Goal: Task Accomplishment & Management: Manage account settings

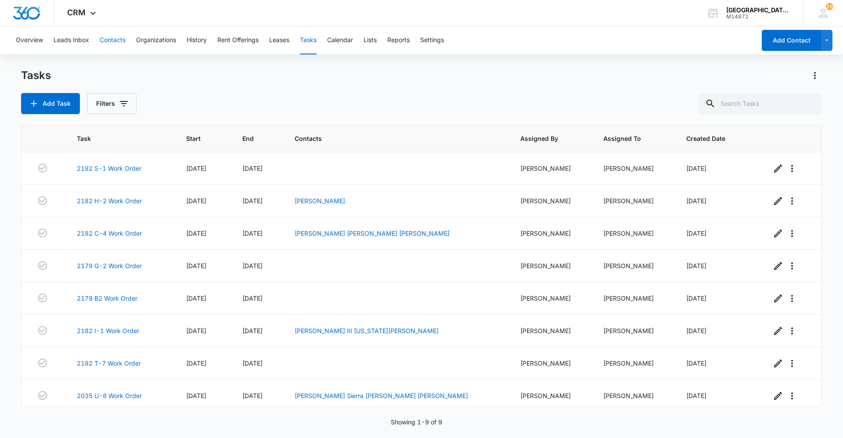
click at [118, 41] on button "Contacts" at bounding box center [113, 40] width 26 height 28
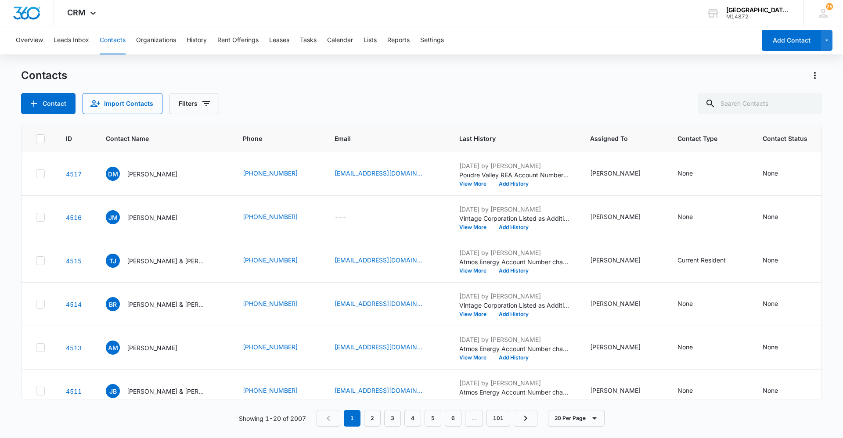
click at [407, 87] on div "Contacts Contact Import Contacts Filters" at bounding box center [421, 91] width 801 height 46
click at [407, 86] on div "Contacts Contact Import Contacts Filters" at bounding box center [421, 91] width 801 height 46
click at [407, 103] on input "text" at bounding box center [760, 103] width 124 height 21
click at [311, 43] on button "Tasks" at bounding box center [308, 40] width 17 height 28
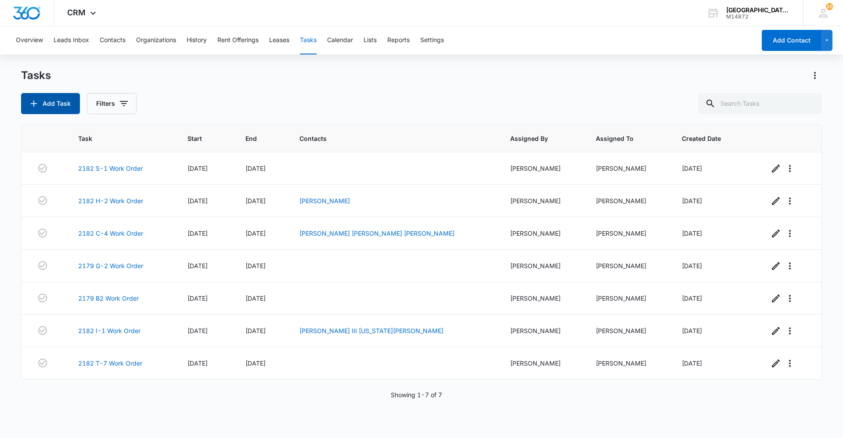
click at [43, 102] on button "Add Task" at bounding box center [50, 103] width 59 height 21
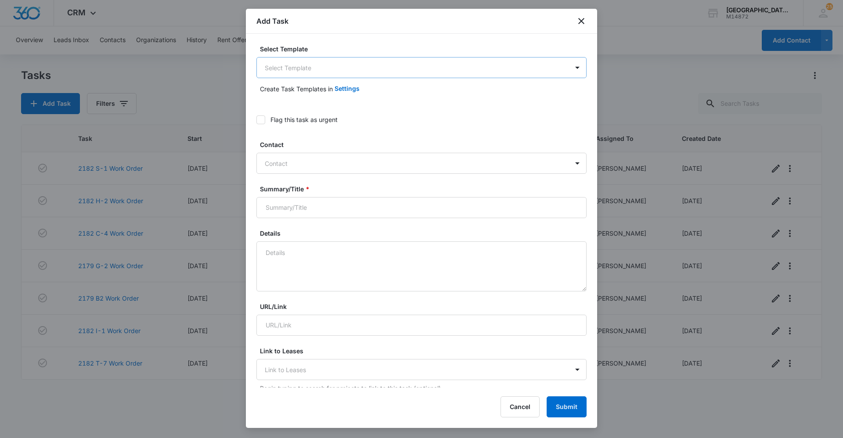
click at [298, 66] on body "CRM Apps Reputation Websites Forms CRM Email Social Content Ads Intelligence Fi…" at bounding box center [421, 219] width 843 height 438
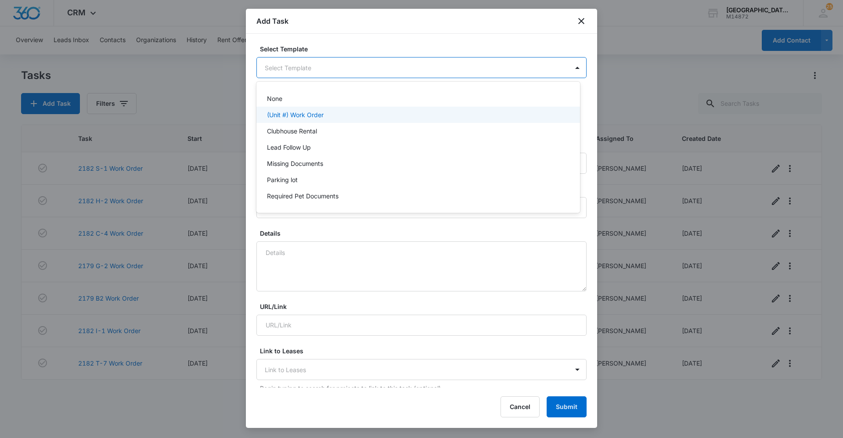
click at [302, 114] on p "(Unit #) Work Order" at bounding box center [295, 114] width 57 height 9
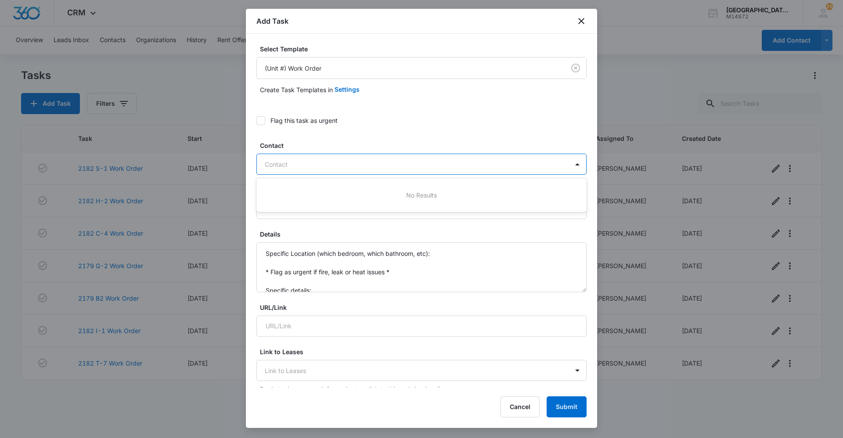
click at [306, 170] on div "Contact" at bounding box center [413, 164] width 312 height 20
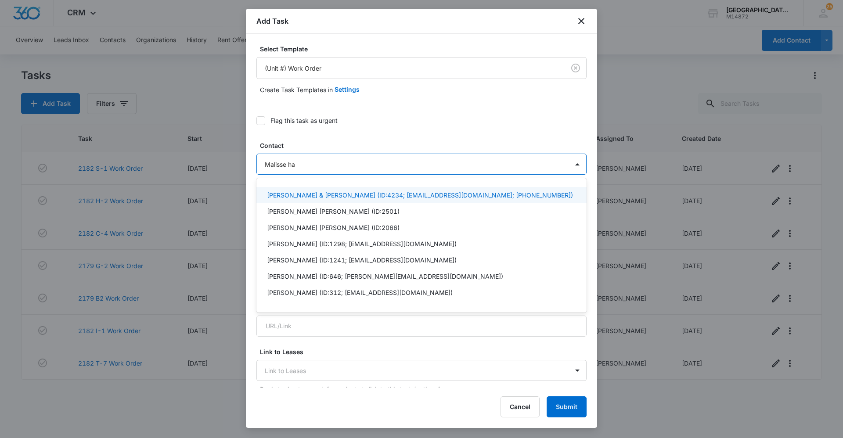
scroll to position [44, 0]
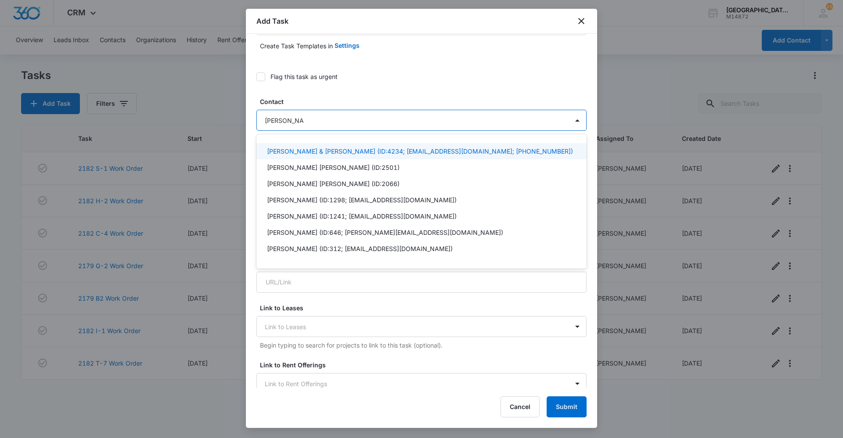
type input "[PERSON_NAME]"
type input "M"
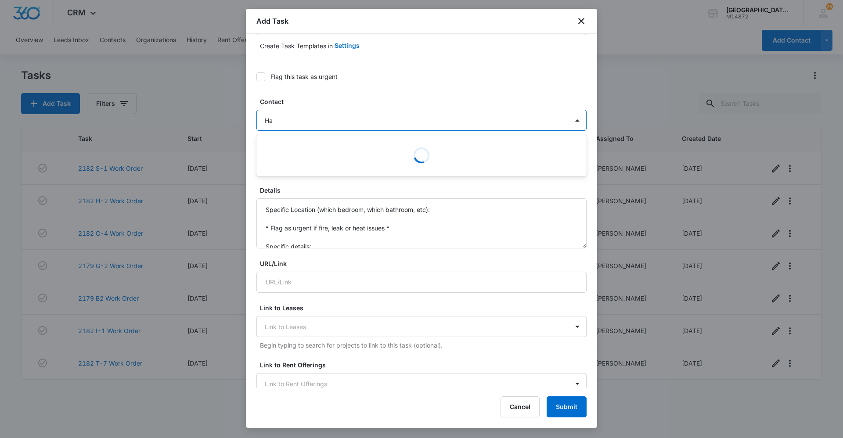
type input "H"
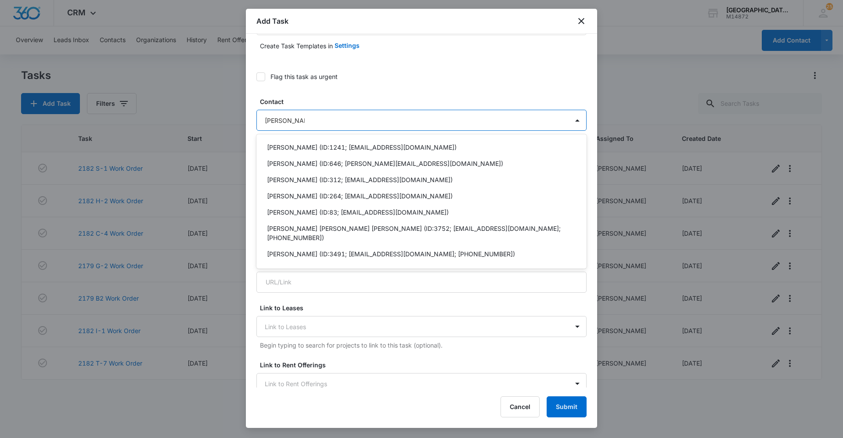
scroll to position [78, 0]
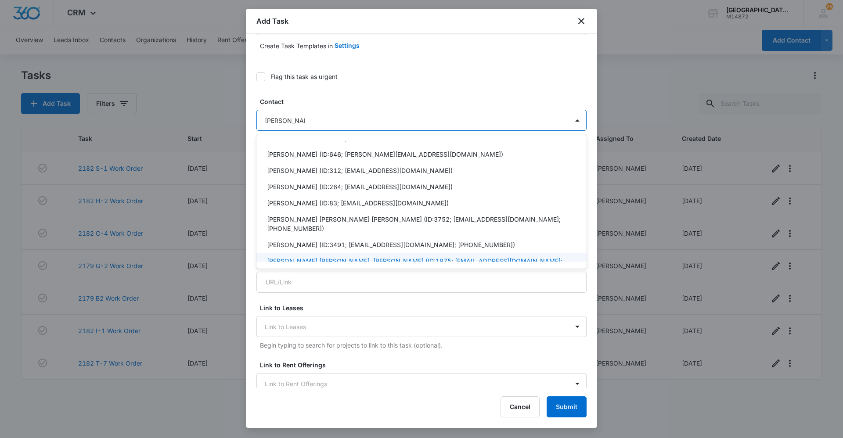
type input "[PERSON_NAME]"
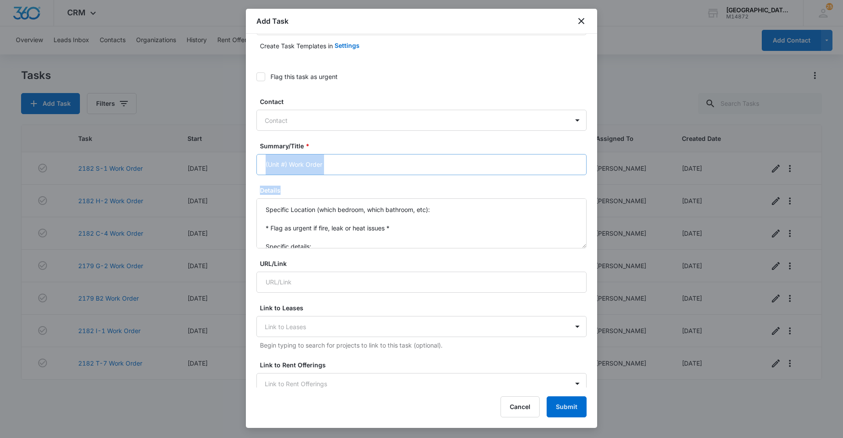
drag, startPoint x: 579, startPoint y: 230, endPoint x: 578, endPoint y: 170, distance: 60.6
click at [407, 170] on div "Select Template (Unit #) Work Order Create Task Templates in Settings Flag this…" at bounding box center [421, 211] width 351 height 354
click at [407, 181] on form "Select Template (Unit #) Work Order Create Task Templates in Settings Flag this…" at bounding box center [421, 400] width 330 height 800
click at [288, 162] on input "(Unit #) Work Order" at bounding box center [421, 164] width 330 height 21
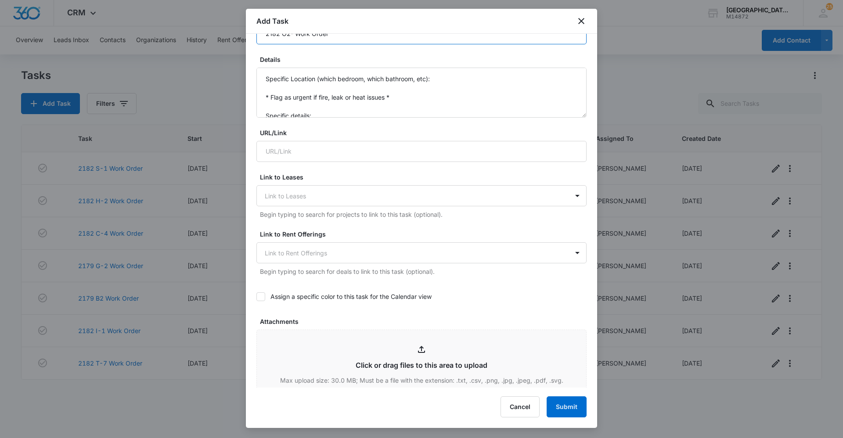
scroll to position [176, 0]
type input "2182 O2- Work Order"
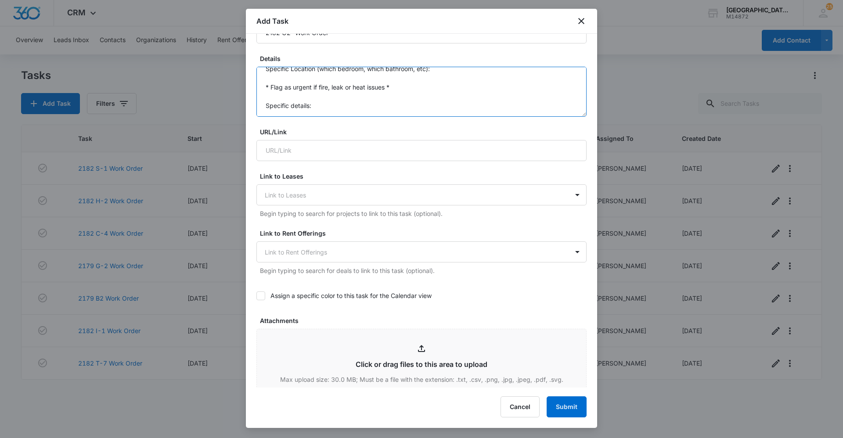
drag, startPoint x: 266, startPoint y: 83, endPoint x: 351, endPoint y: 128, distance: 96.0
click at [351, 128] on form "Select Template (Unit #) Work Order Create Task Templates in Settings Flag this…" at bounding box center [421, 269] width 330 height 800
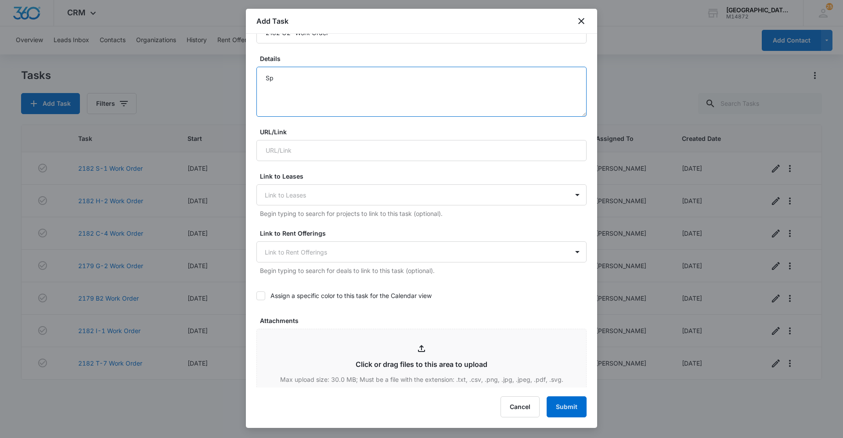
type textarea "S"
type textarea "w"
type textarea "d"
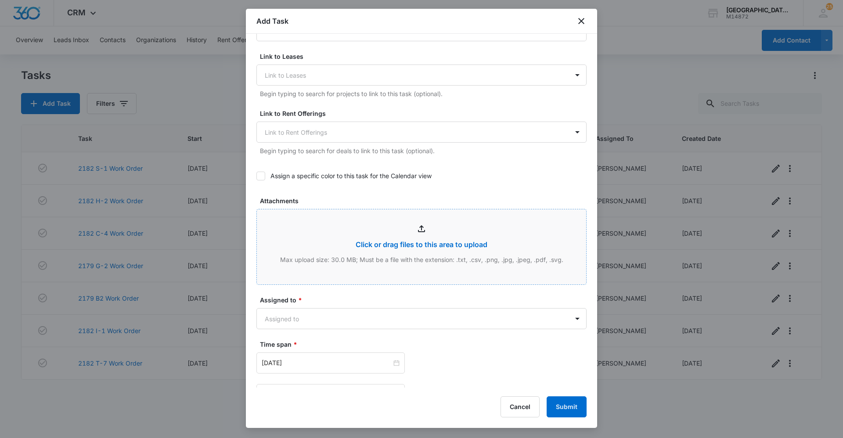
scroll to position [351, 0]
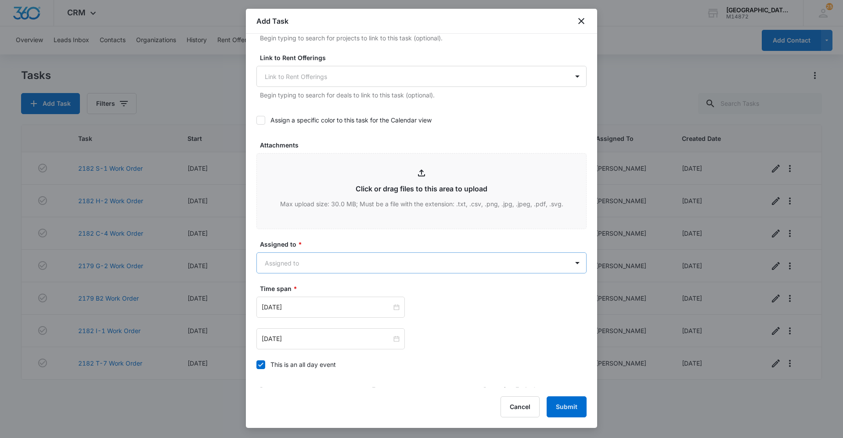
type textarea "Dishwasher is missing a small piece that was taken out during cleaning and can'…"
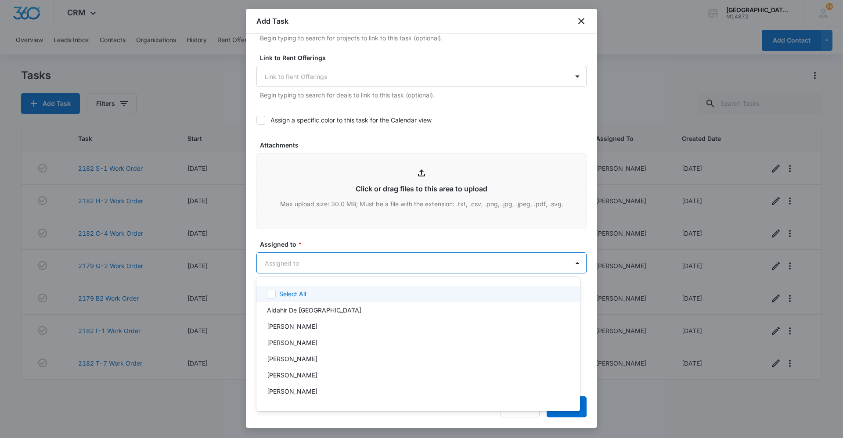
click at [321, 257] on body "CRM Apps Reputation Websites Forms CRM Email Social Content Ads Intelligence Fi…" at bounding box center [421, 219] width 843 height 438
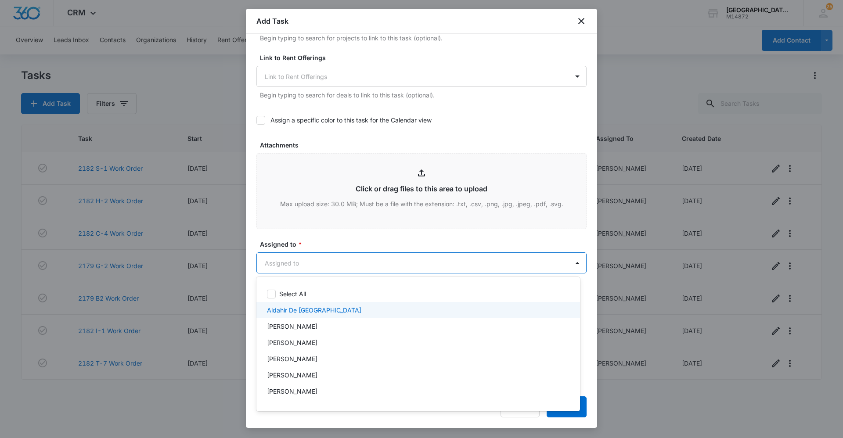
scroll to position [175, 0]
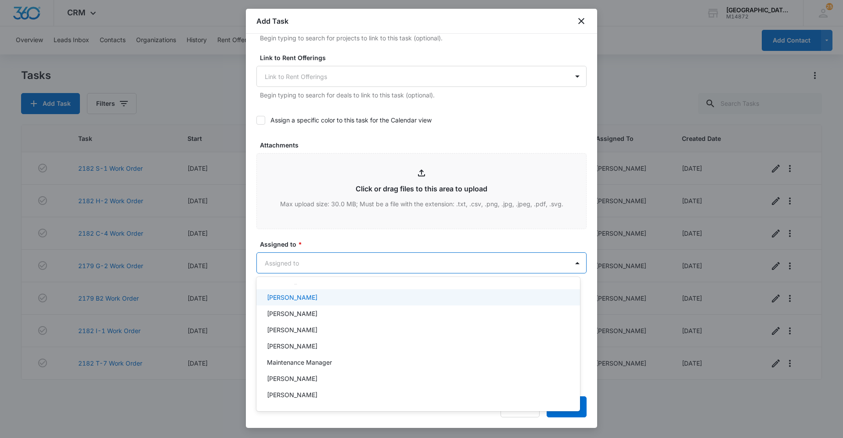
click at [312, 299] on p "[PERSON_NAME]" at bounding box center [292, 297] width 50 height 9
click at [338, 266] on div at bounding box center [421, 219] width 843 height 438
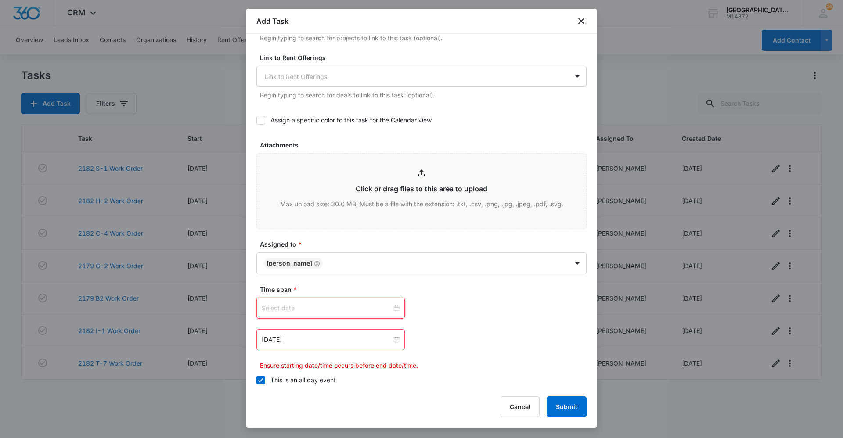
click at [382, 307] on input at bounding box center [327, 308] width 130 height 10
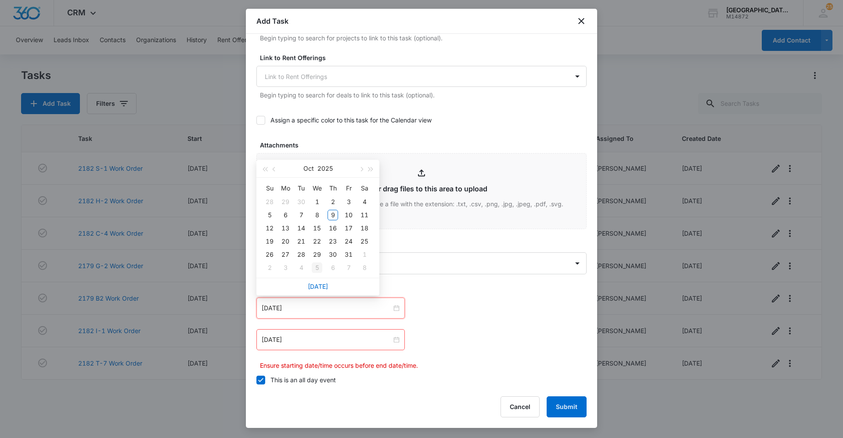
type input "[DATE]"
click at [316, 288] on link "[DATE]" at bounding box center [318, 286] width 20 height 7
type input "[DATE]"
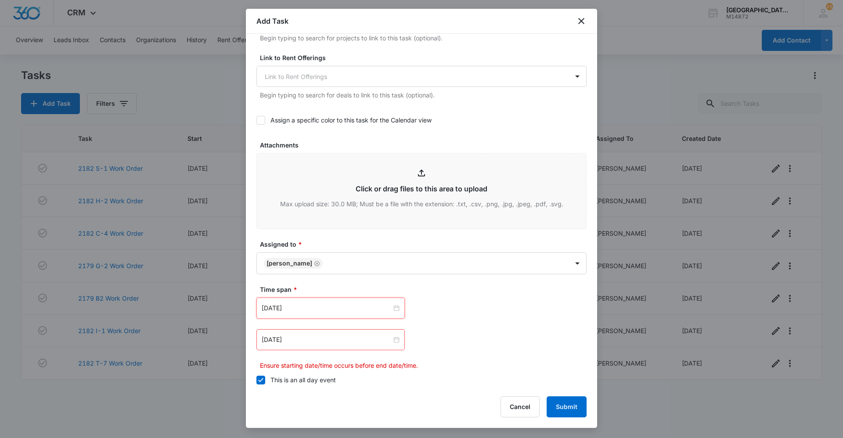
click at [397, 341] on div "[DATE]" at bounding box center [330, 339] width 148 height 21
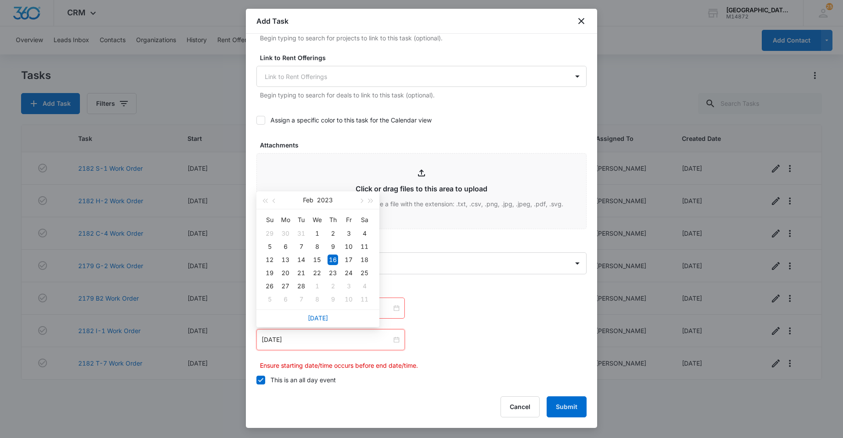
click at [317, 312] on div "[DATE]" at bounding box center [317, 318] width 123 height 18
click at [319, 314] on link "[DATE]" at bounding box center [318, 317] width 20 height 7
type input "[DATE]"
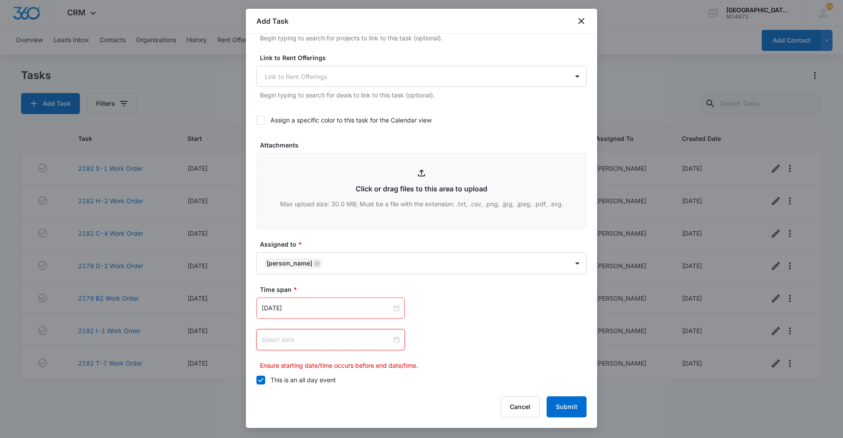
click at [364, 338] on input at bounding box center [327, 340] width 130 height 10
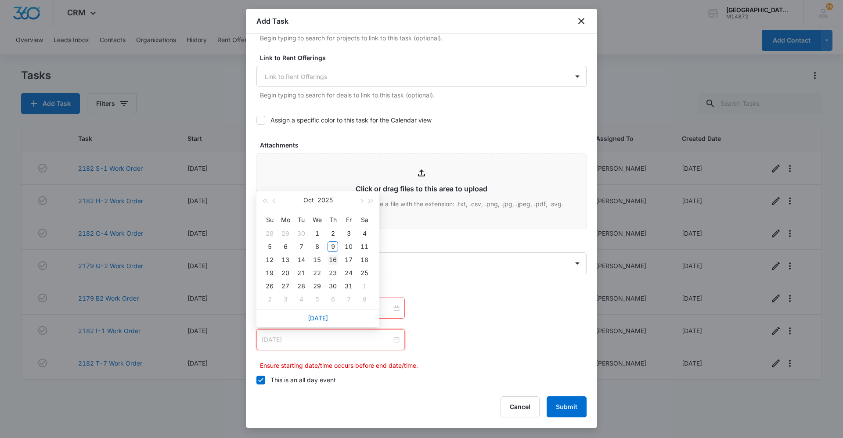
type input "[DATE]"
click at [333, 255] on div "16" at bounding box center [332, 260] width 11 height 11
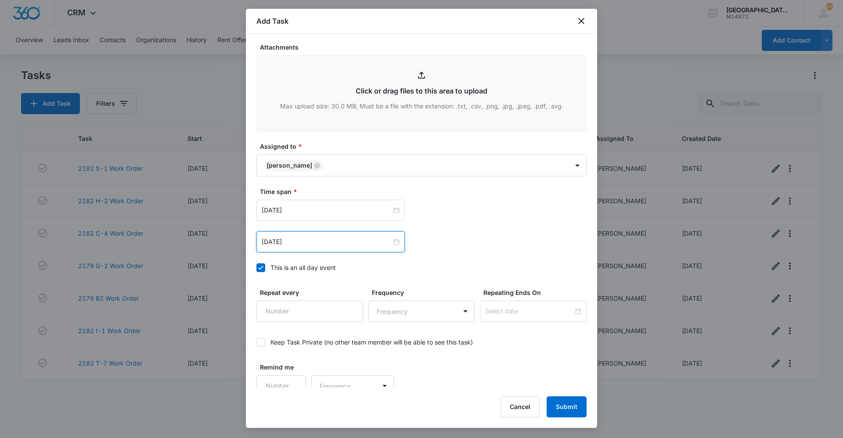
scroll to position [458, 0]
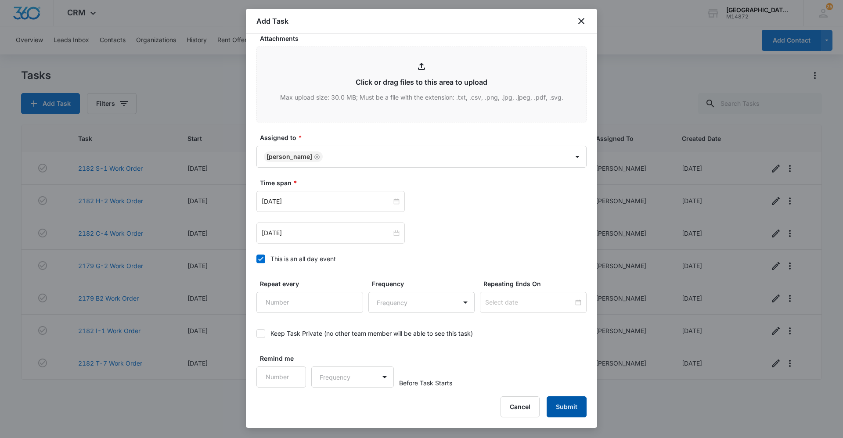
click at [407, 403] on button "Submit" at bounding box center [566, 406] width 40 height 21
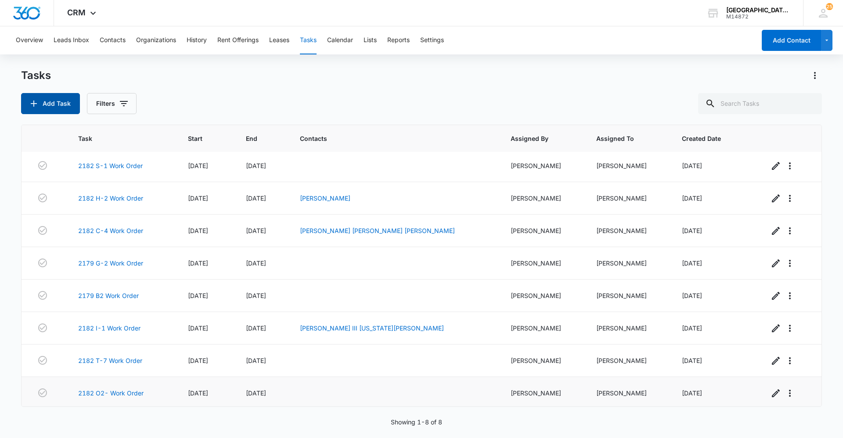
scroll to position [5, 0]
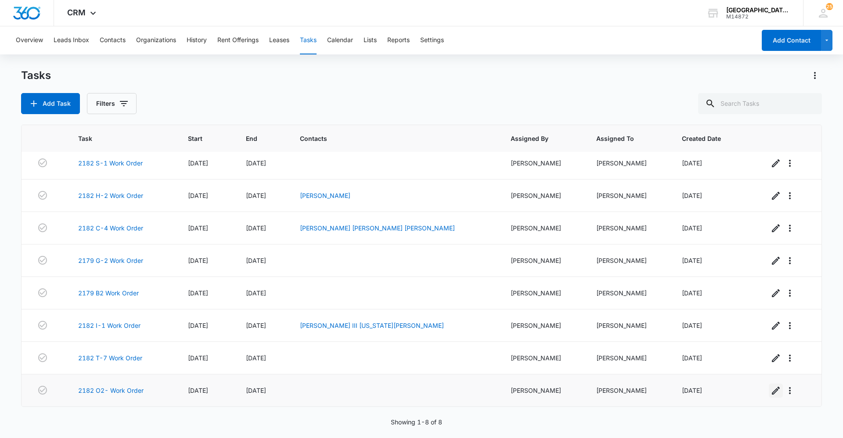
click at [407, 394] on icon "button" at bounding box center [775, 390] width 11 height 11
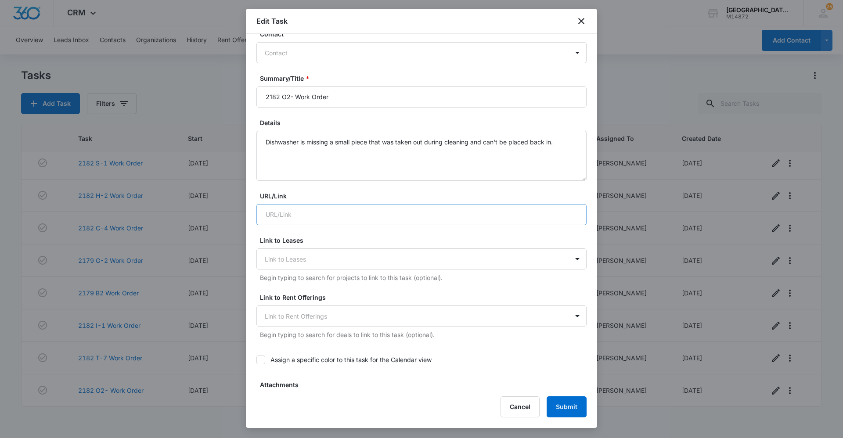
scroll to position [88, 0]
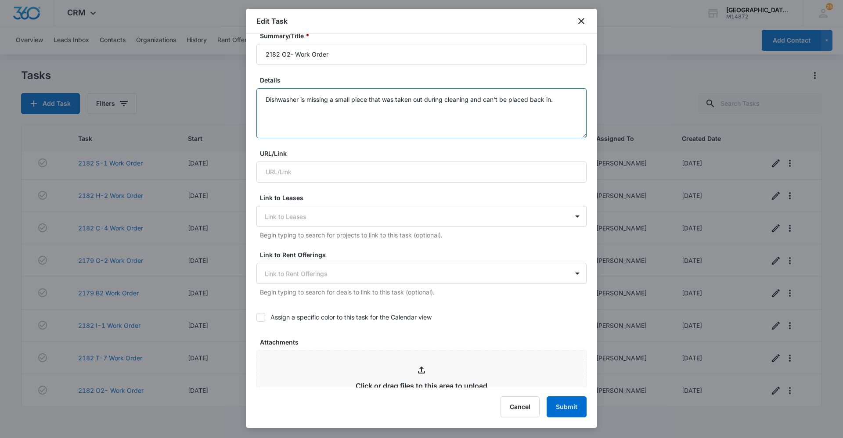
click at [265, 97] on textarea "Dishwasher is missing a small piece that was taken out during cleaning and can'…" at bounding box center [421, 113] width 330 height 50
type textarea "Dishwasher is missing a small piece that was taken out during cleaning and can'…"
click at [407, 19] on icon "close" at bounding box center [581, 21] width 6 height 6
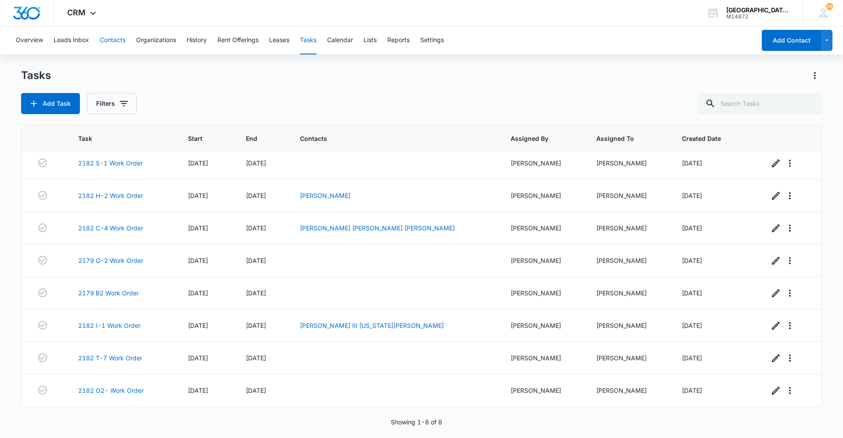
click at [117, 41] on button "Contacts" at bounding box center [113, 40] width 26 height 28
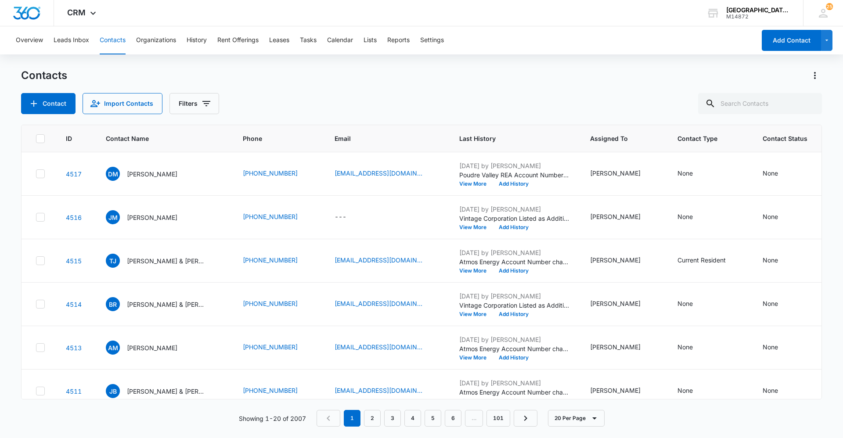
click at [407, 91] on div "Contacts Contact Import Contacts Filters" at bounding box center [421, 91] width 801 height 46
click at [407, 102] on input "text" at bounding box center [760, 103] width 124 height 21
type input "J"
click at [64, 101] on button "Contact" at bounding box center [48, 103] width 54 height 21
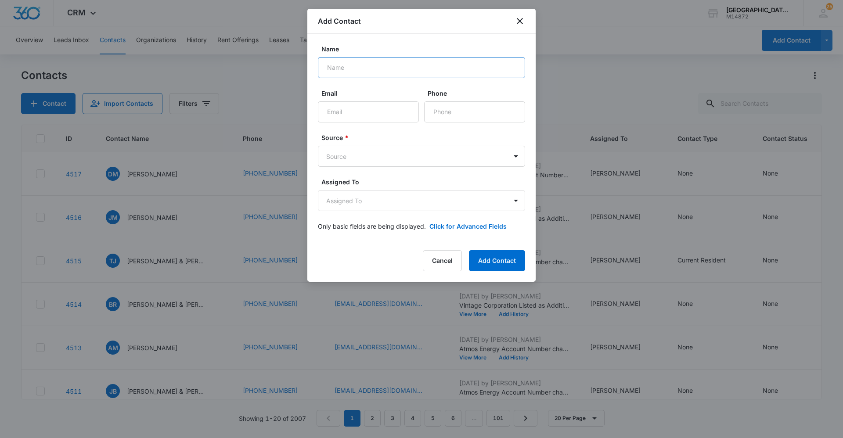
click at [367, 67] on input "Name" at bounding box center [421, 67] width 207 height 21
type input "[PERSON_NAME]"
type input "[EMAIL_ADDRESS][DOMAIN_NAME]"
click at [407, 21] on icon "close" at bounding box center [519, 21] width 11 height 11
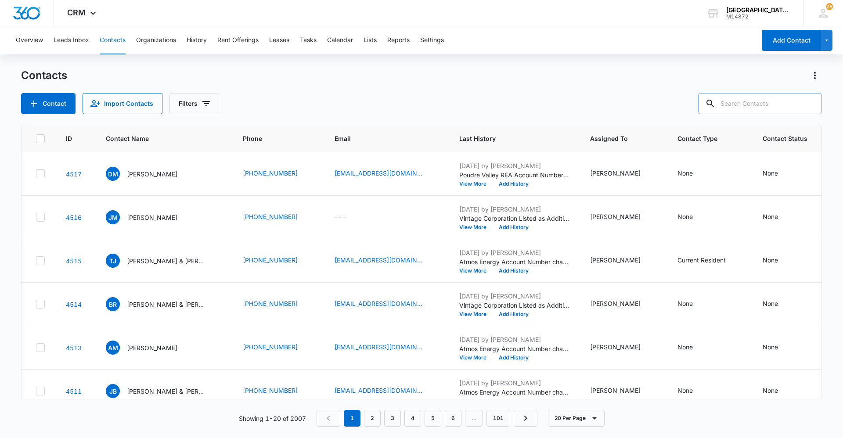
click at [407, 110] on input "text" at bounding box center [760, 103] width 124 height 21
type input "[PERSON_NAME]"
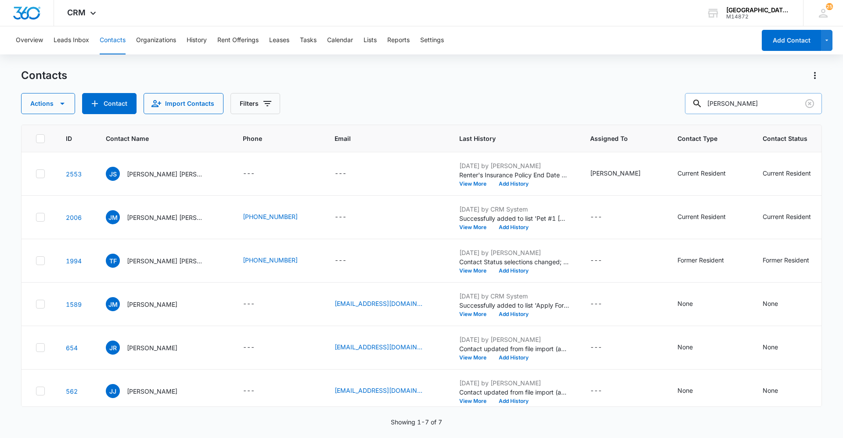
drag, startPoint x: 788, startPoint y: 107, endPoint x: 758, endPoint y: 104, distance: 30.4
drag, startPoint x: 758, startPoint y: 104, endPoint x: 88, endPoint y: 102, distance: 669.8
click at [88, 102] on button "Contact" at bounding box center [109, 103] width 54 height 21
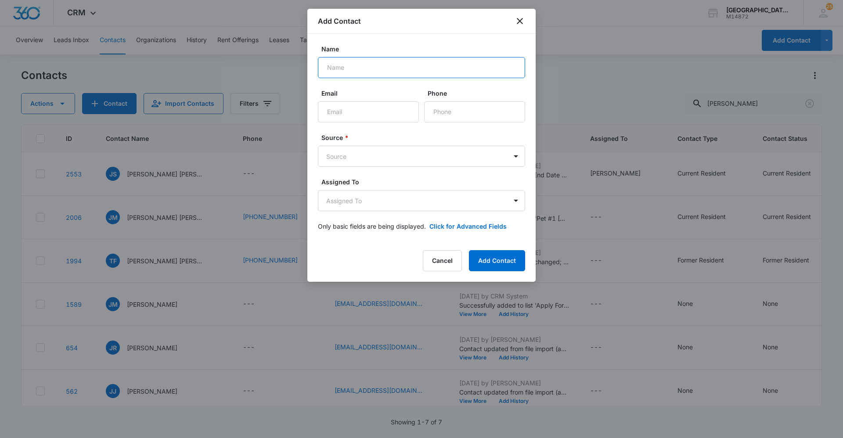
drag, startPoint x: 360, startPoint y: 63, endPoint x: 362, endPoint y: 70, distance: 7.6
click at [361, 66] on input "Name" at bounding box center [421, 67] width 207 height 21
type input "[PERSON_NAME]"
type input "[EMAIL_ADDRESS][DOMAIN_NAME]"
click at [407, 113] on input "Phone" at bounding box center [474, 111] width 101 height 21
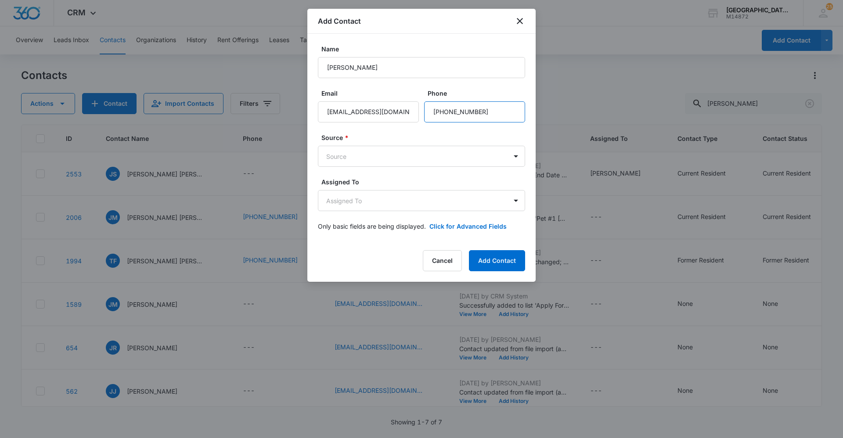
type input "[PHONE_NUMBER]"
drag, startPoint x: 376, startPoint y: 167, endPoint x: 368, endPoint y: 161, distance: 10.4
click at [368, 161] on form "Name [PERSON_NAME] Email [EMAIL_ADDRESS][DOMAIN_NAME] Phone Source * Source Ass…" at bounding box center [421, 142] width 207 height 197
click at [365, 162] on body "CRM Apps Reputation Websites Forms CRM Email Social Content Ads Intelligence Fi…" at bounding box center [421, 219] width 843 height 438
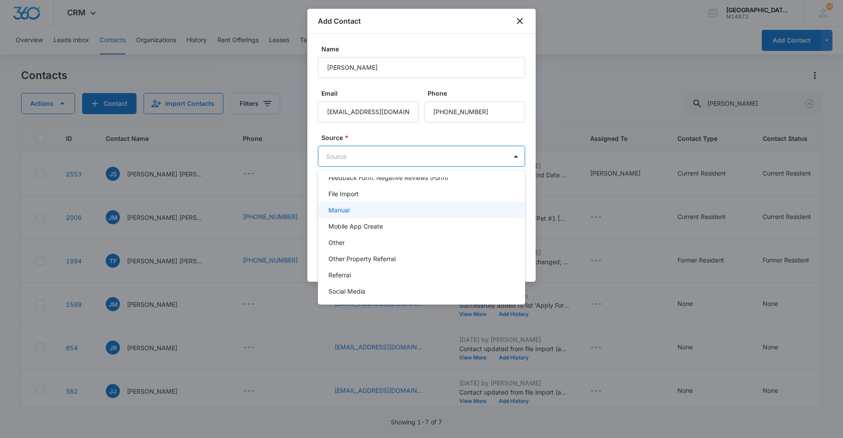
scroll to position [88, 0]
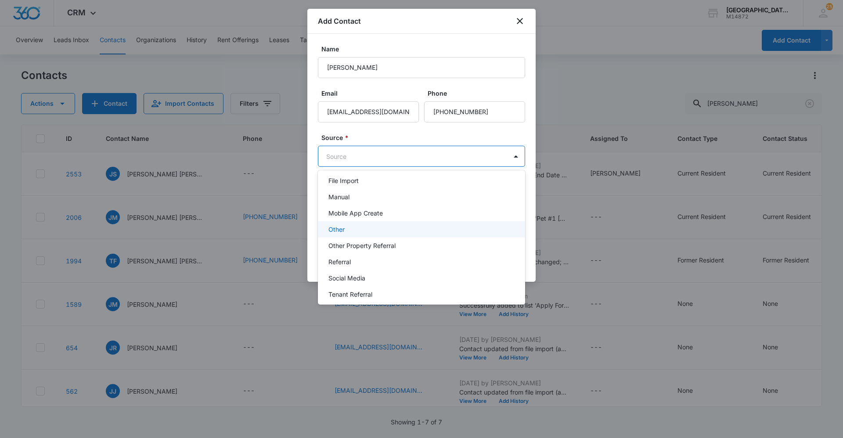
click at [348, 223] on div "Other" at bounding box center [421, 229] width 207 height 16
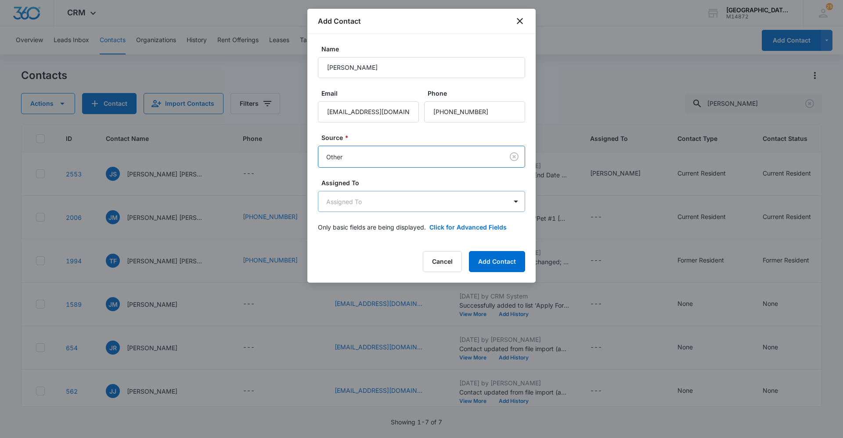
click at [367, 201] on body "CRM Apps Reputation Websites Forms CRM Email Social Content Ads Intelligence Fi…" at bounding box center [421, 219] width 843 height 438
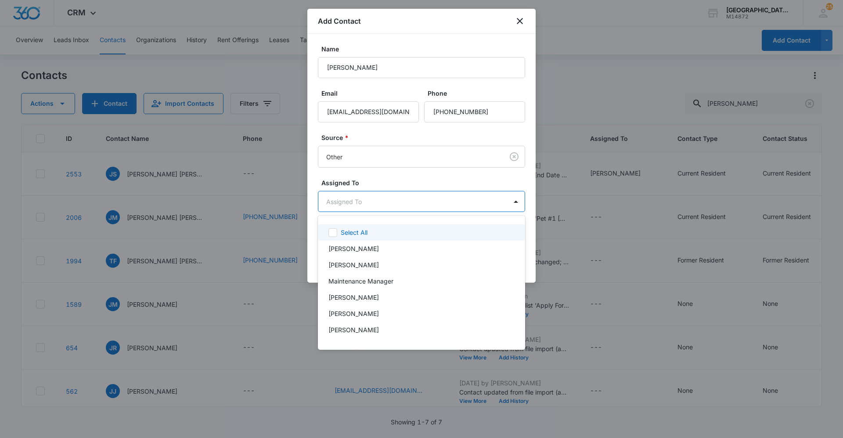
click at [388, 201] on div at bounding box center [421, 219] width 843 height 438
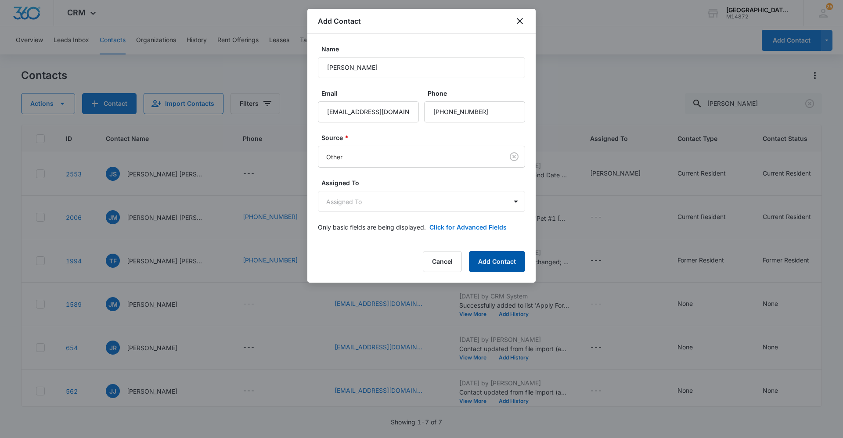
click at [407, 254] on button "Add Contact" at bounding box center [497, 261] width 56 height 21
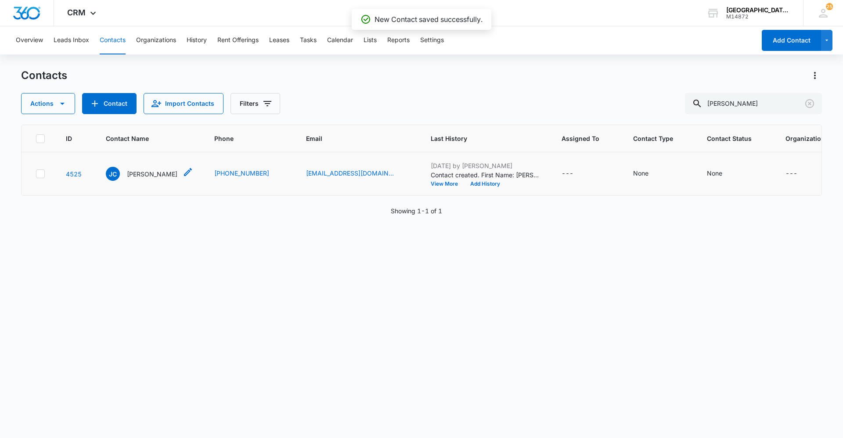
click at [166, 172] on p "[PERSON_NAME]" at bounding box center [152, 173] width 50 height 9
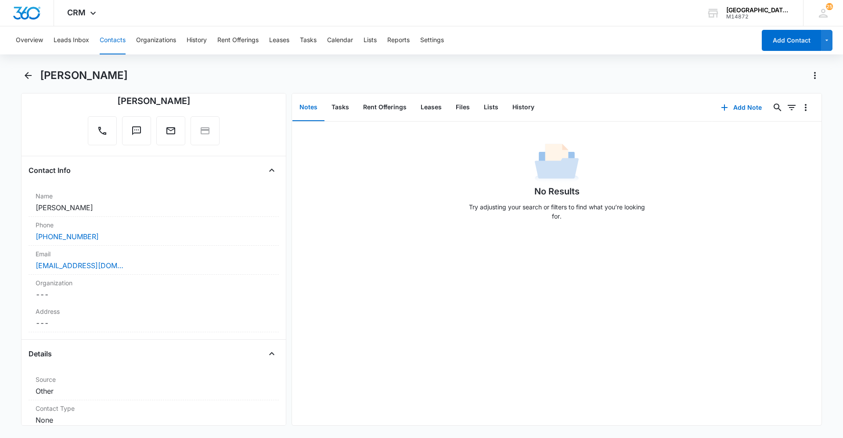
scroll to position [132, 0]
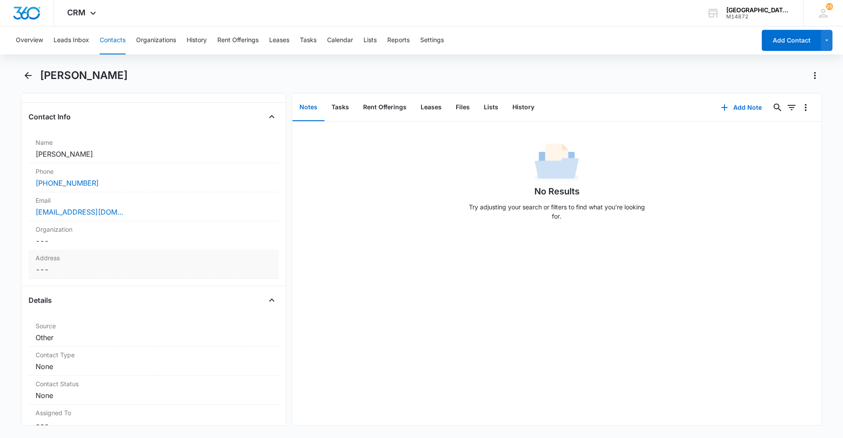
click at [85, 261] on label "Address" at bounding box center [154, 257] width 236 height 9
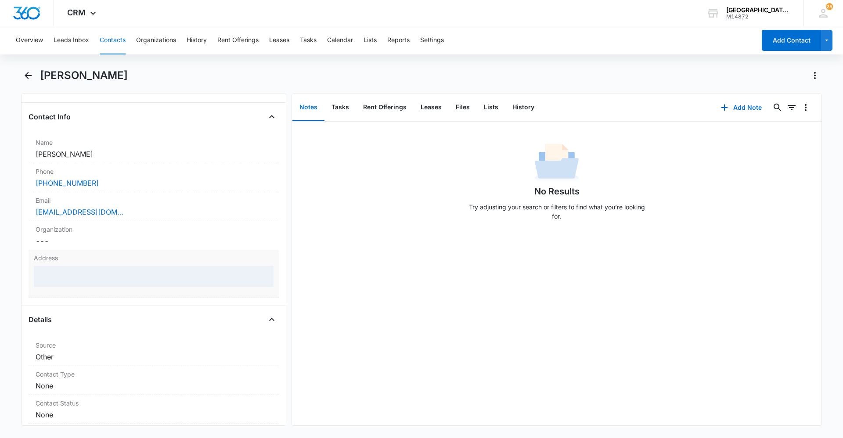
click at [86, 275] on div at bounding box center [154, 276] width 240 height 21
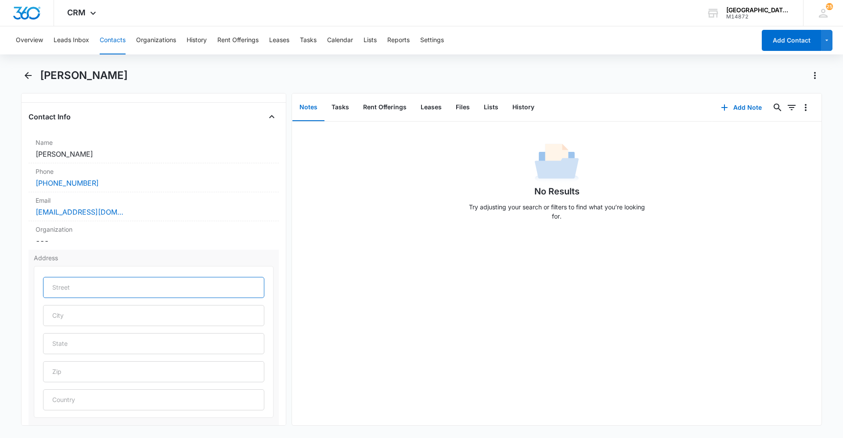
click at [83, 278] on input "text" at bounding box center [153, 287] width 221 height 21
type input "[STREET_ADDRESS]"
type input "[GEOGRAPHIC_DATA]"
type input "CO"
type input "80550"
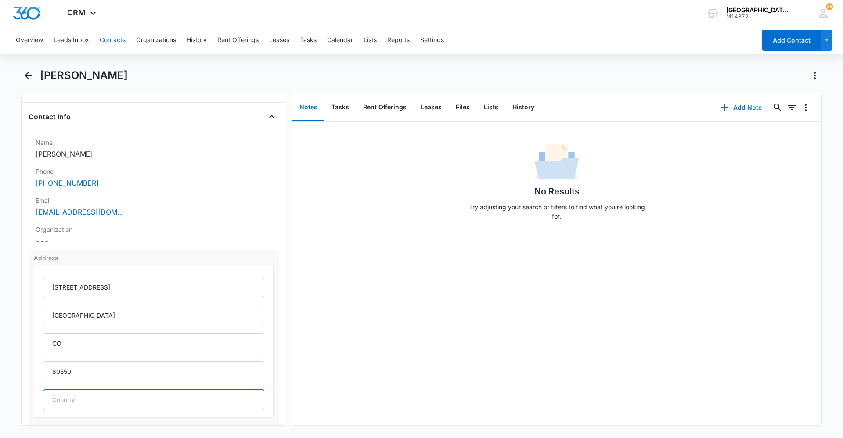
type input "[GEOGRAPHIC_DATA]"
type input "[STREET_ADDRESS]"
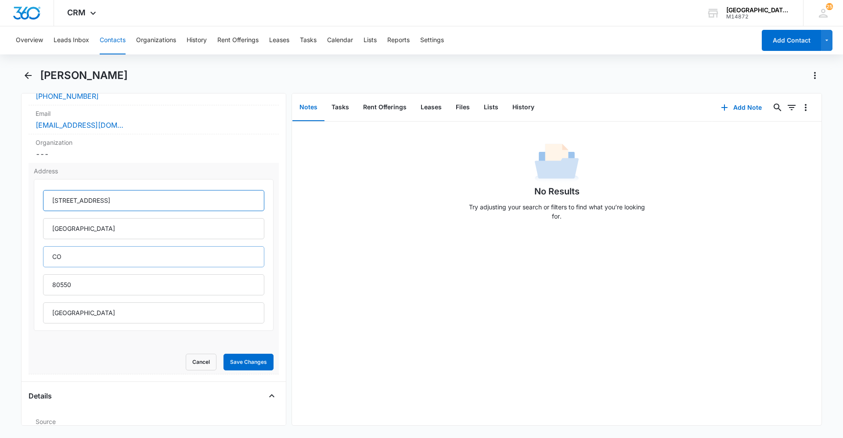
scroll to position [219, 0]
click at [243, 359] on button "Save Changes" at bounding box center [248, 361] width 50 height 17
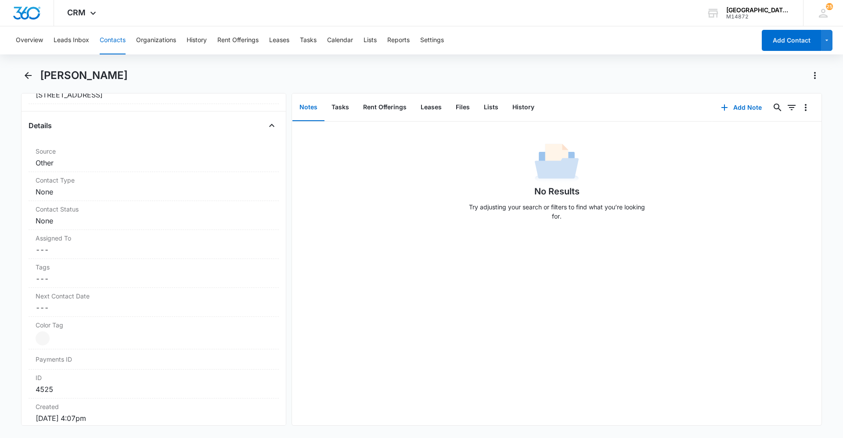
scroll to position [330, 0]
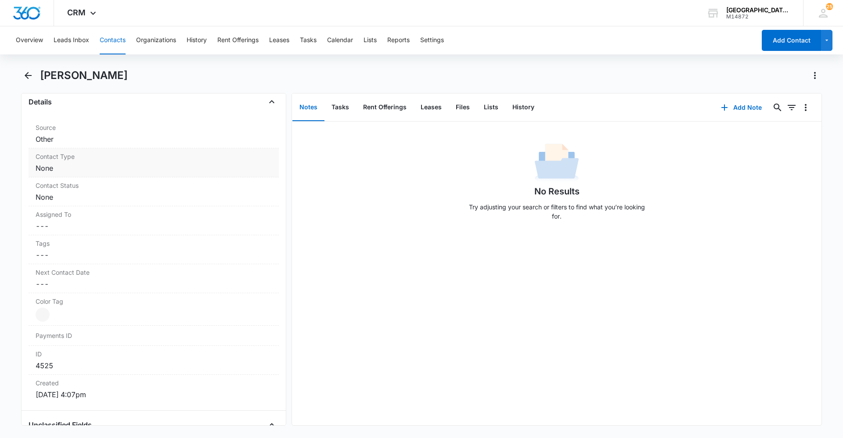
click at [105, 174] on div "Contact Type Cancel Save Changes None" at bounding box center [154, 162] width 250 height 29
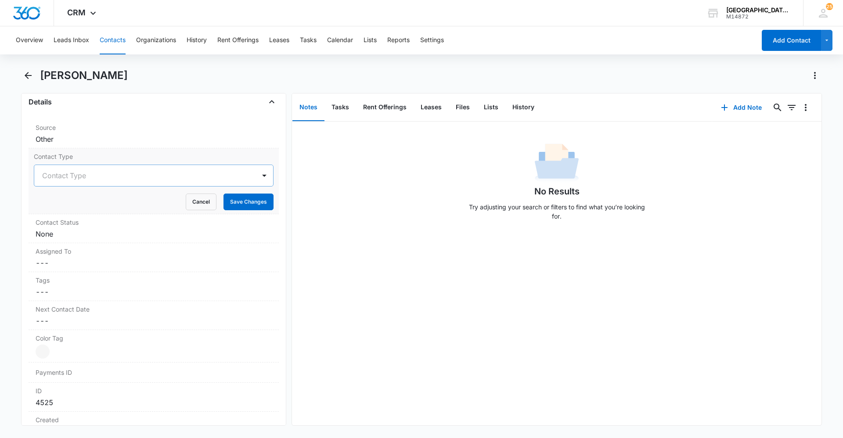
click at [105, 177] on div at bounding box center [143, 175] width 202 height 12
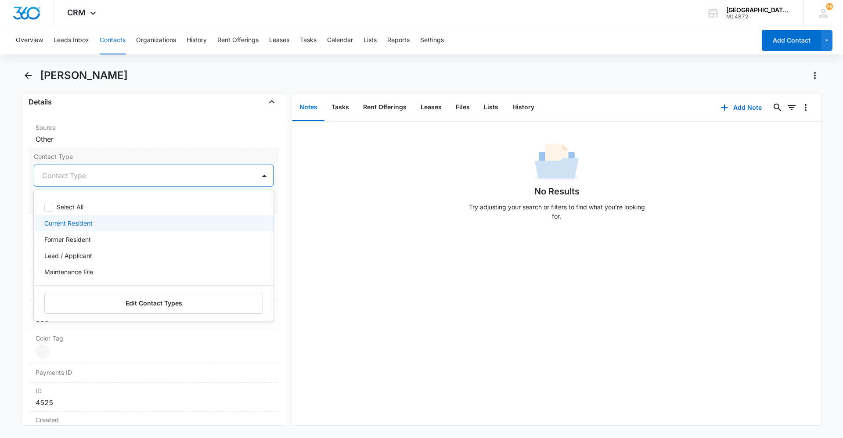
click at [65, 222] on p "Current Resident" at bounding box center [68, 223] width 48 height 9
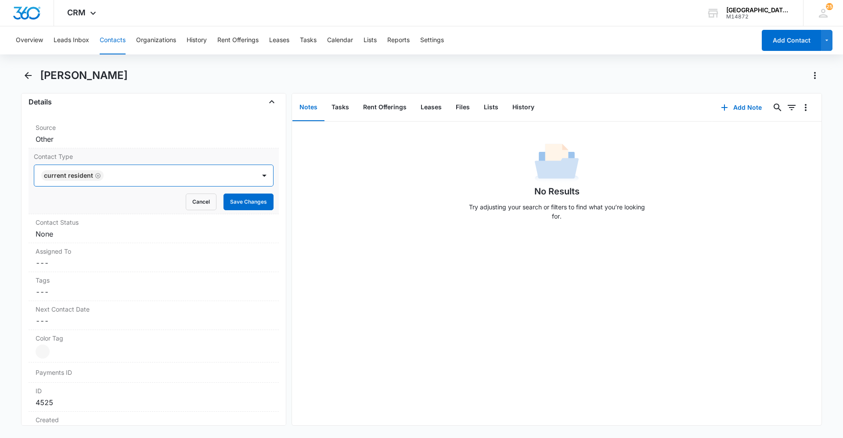
click at [149, 180] on div at bounding box center [175, 175] width 138 height 12
click at [223, 205] on button "Save Changes" at bounding box center [248, 202] width 50 height 17
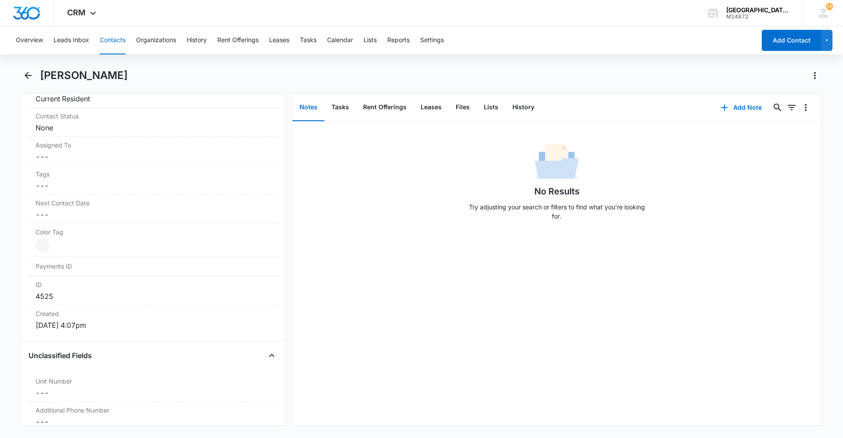
scroll to position [406, 0]
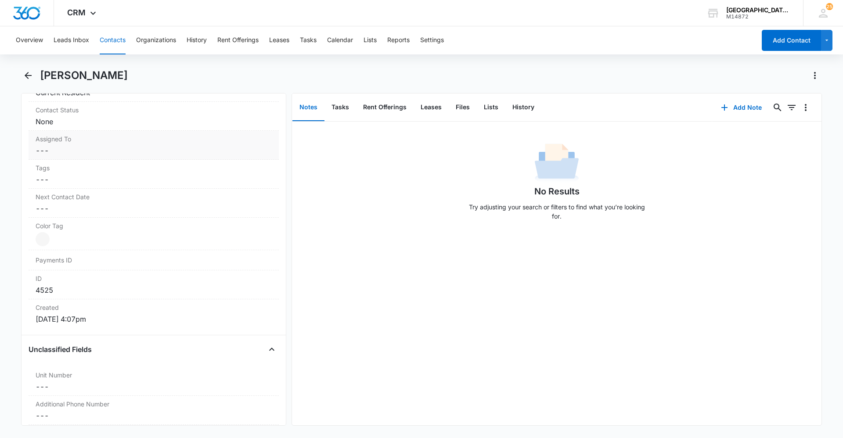
click at [170, 144] on div "Assigned To Cancel Save Changes ---" at bounding box center [154, 145] width 250 height 29
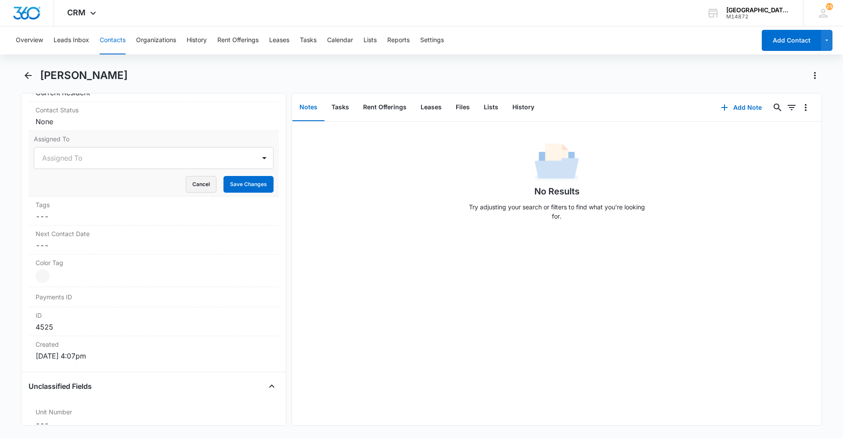
click at [198, 187] on button "Cancel" at bounding box center [201, 184] width 31 height 17
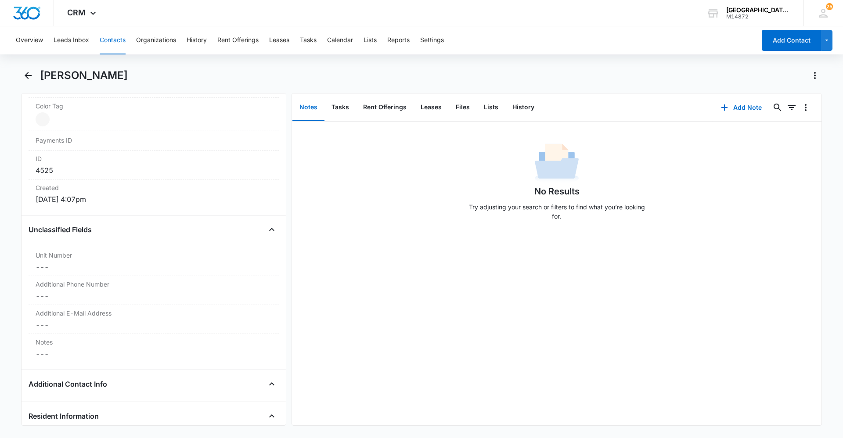
scroll to position [535, 0]
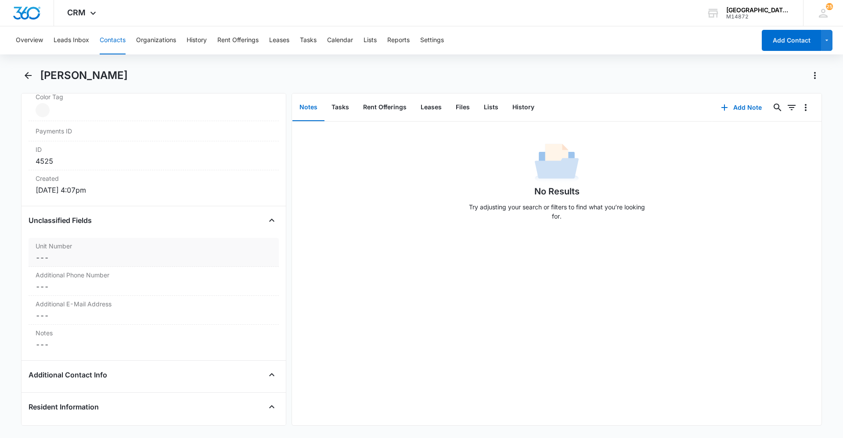
click at [50, 259] on dd "Cancel Save Changes ---" at bounding box center [154, 257] width 236 height 11
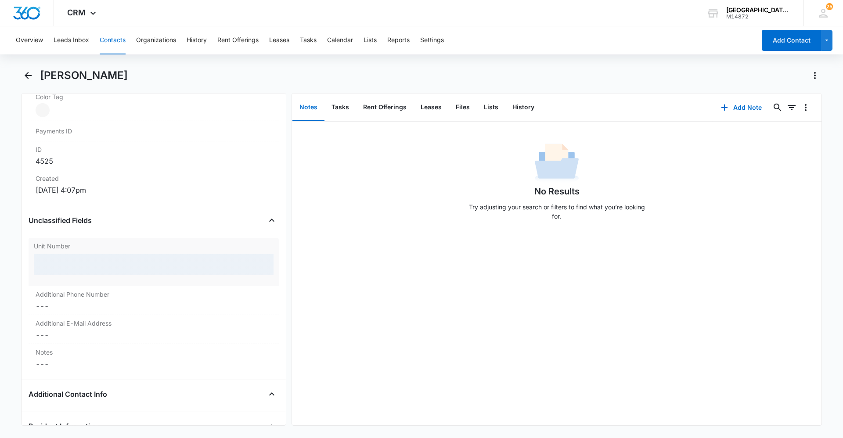
click at [62, 263] on div at bounding box center [154, 264] width 240 height 21
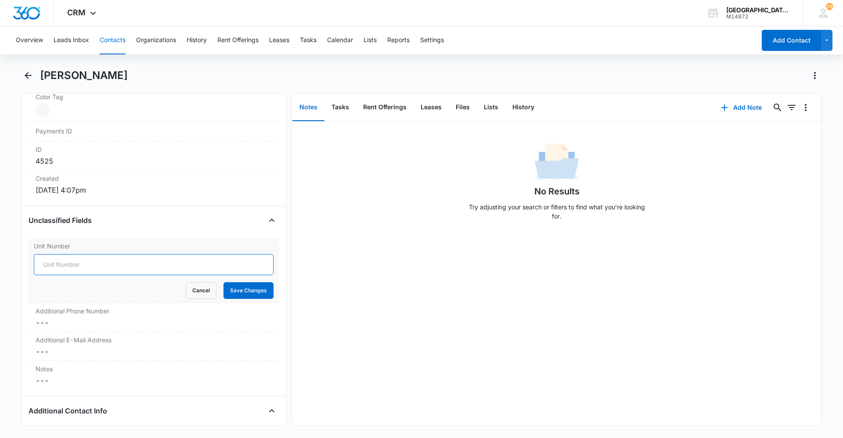
click at [67, 263] on input "Unit Number" at bounding box center [154, 264] width 240 height 21
type input "D-2"
click at [233, 290] on button "Save Changes" at bounding box center [248, 290] width 50 height 17
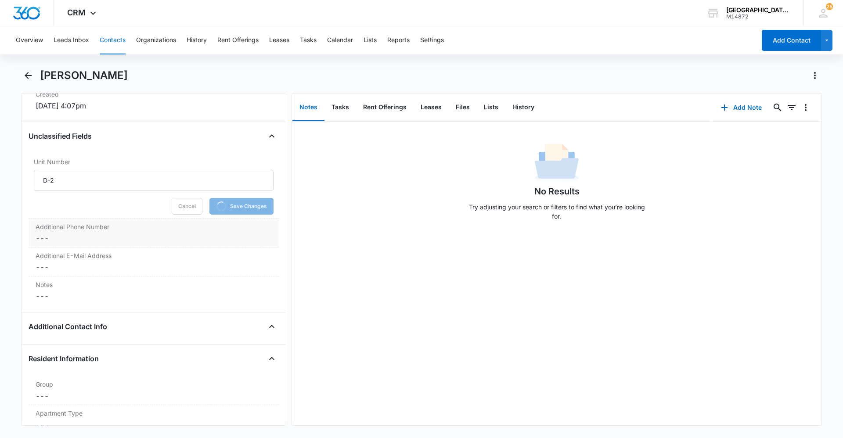
scroll to position [622, 0]
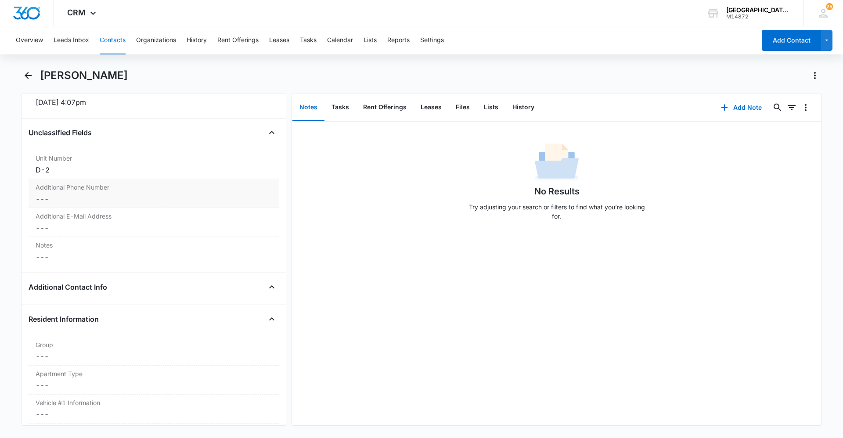
click at [98, 195] on dd "Cancel Save Changes ---" at bounding box center [154, 199] width 236 height 11
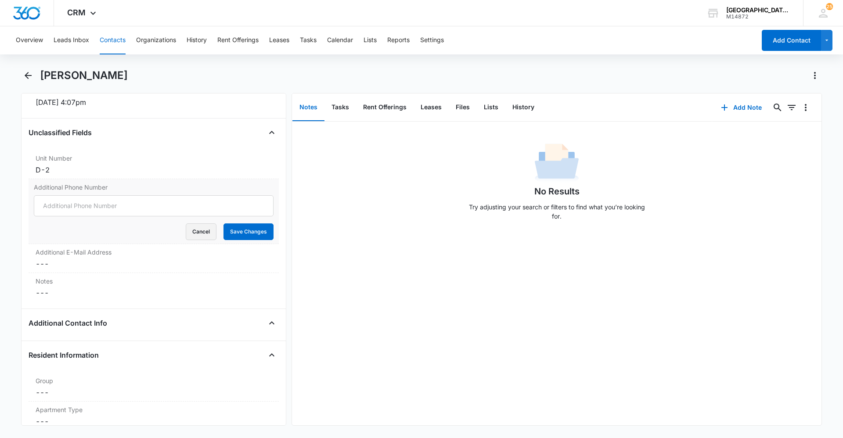
click at [194, 229] on button "Cancel" at bounding box center [201, 231] width 31 height 17
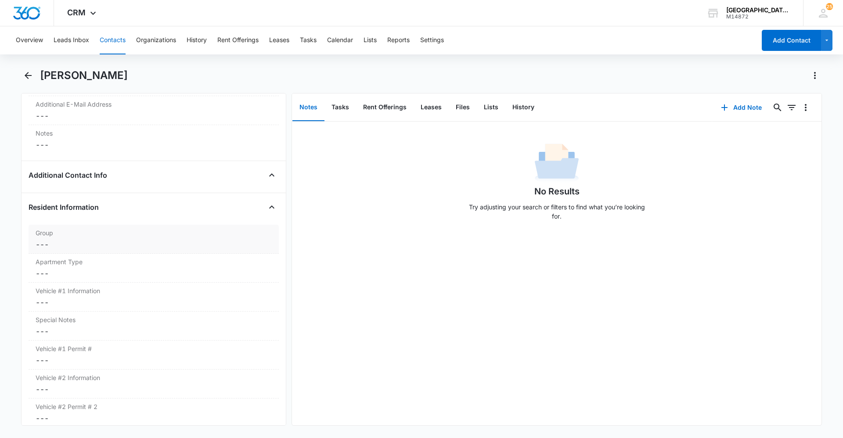
scroll to position [754, 0]
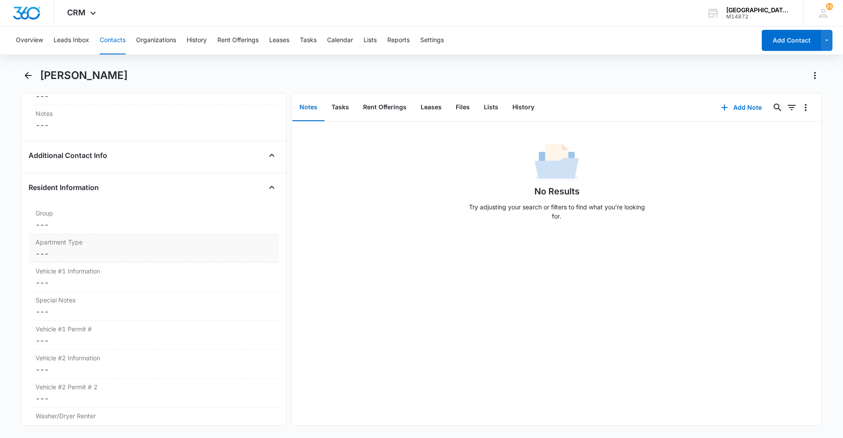
click at [60, 226] on dd "Cancel Save Changes ---" at bounding box center [154, 224] width 236 height 11
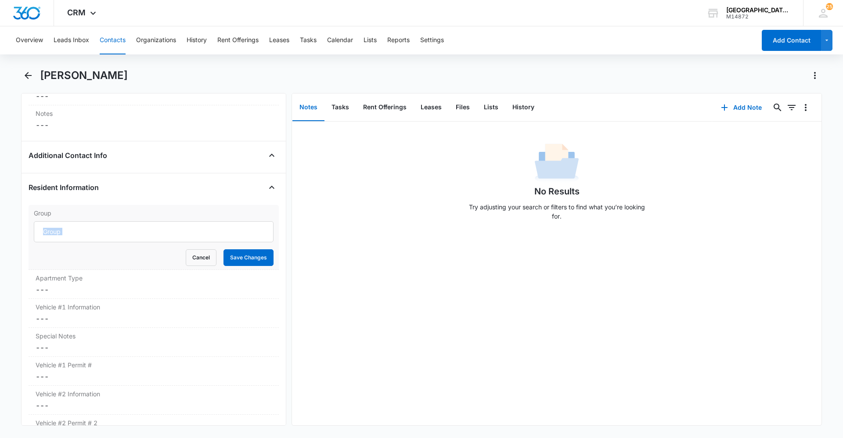
click at [80, 246] on form "Cancel Save Changes" at bounding box center [154, 243] width 240 height 45
click at [75, 239] on input "Group" at bounding box center [154, 231] width 240 height 21
type input "Building D"
click at [236, 258] on button "Save Changes" at bounding box center [248, 257] width 50 height 17
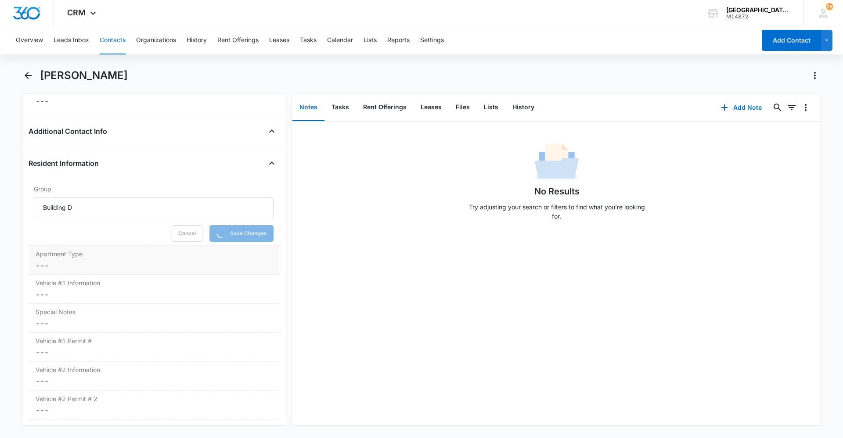
scroll to position [798, 0]
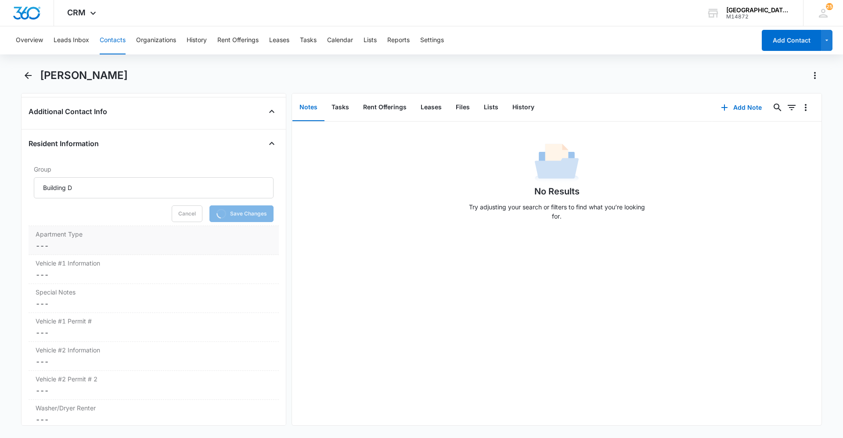
click at [64, 241] on dd "Cancel Save Changes ---" at bounding box center [154, 246] width 236 height 11
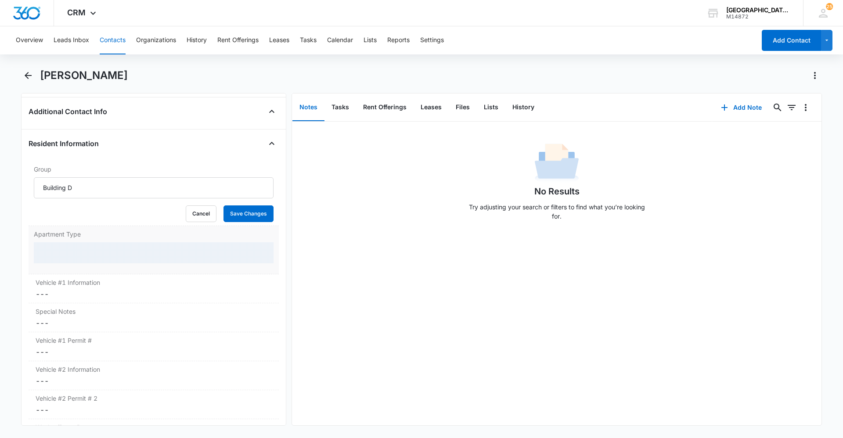
click at [63, 248] on div at bounding box center [154, 252] width 240 height 21
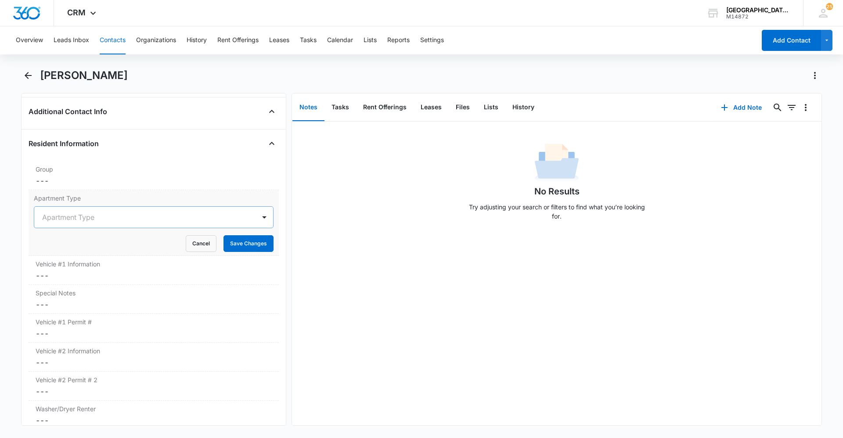
click at [90, 212] on div at bounding box center [143, 217] width 202 height 12
click at [74, 251] on div "Creston" at bounding box center [152, 248] width 217 height 9
click at [244, 247] on button "Save Changes" at bounding box center [248, 243] width 50 height 17
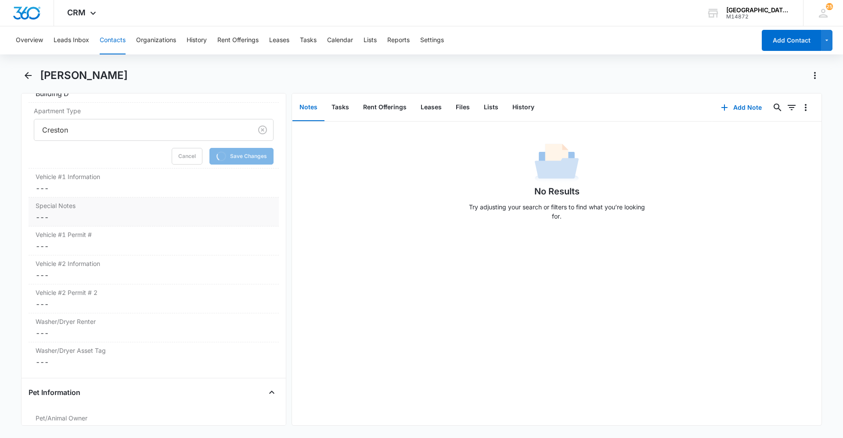
scroll to position [886, 0]
click at [70, 186] on dd "Cancel Save Changes ---" at bounding box center [154, 188] width 236 height 11
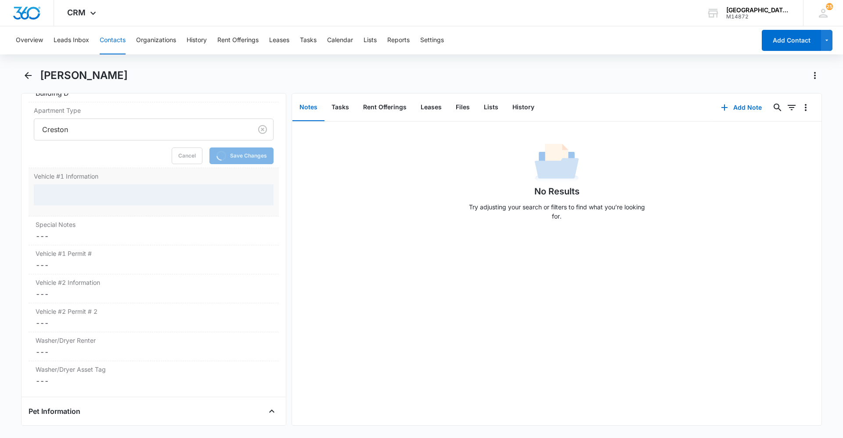
click at [72, 196] on div at bounding box center [154, 194] width 240 height 21
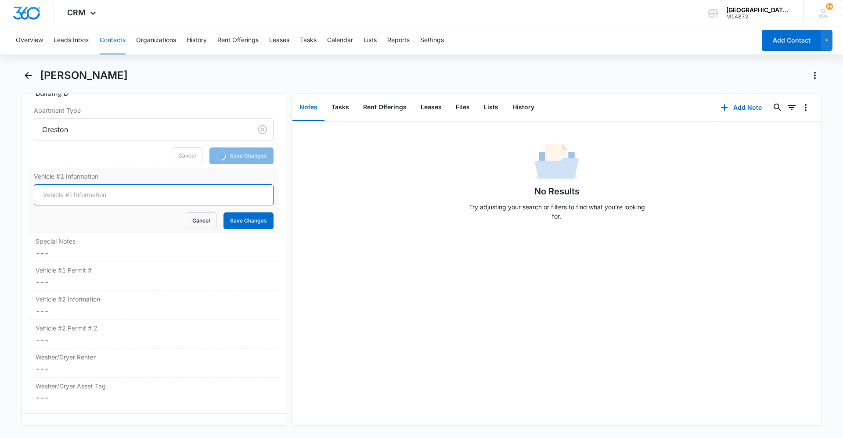
click at [72, 196] on input "Vehicle #1 Information" at bounding box center [154, 194] width 240 height 21
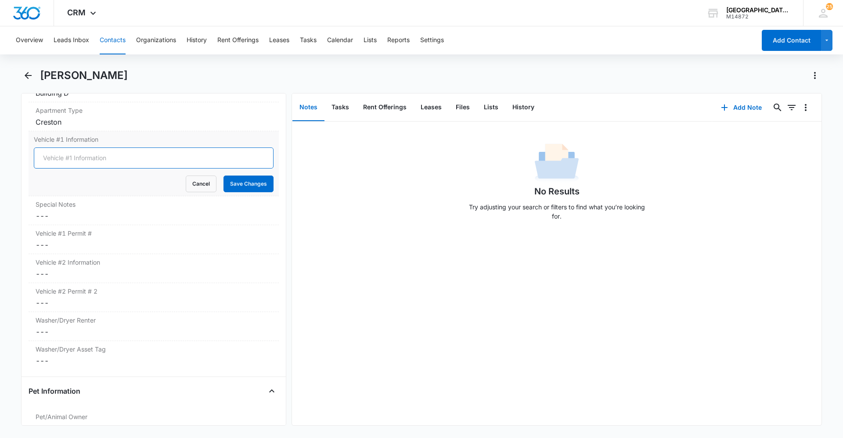
type input "T"
click at [109, 152] on input "2015" at bounding box center [154, 157] width 240 height 21
type input "2015 Toyota"
